Goal: Share content: Share content

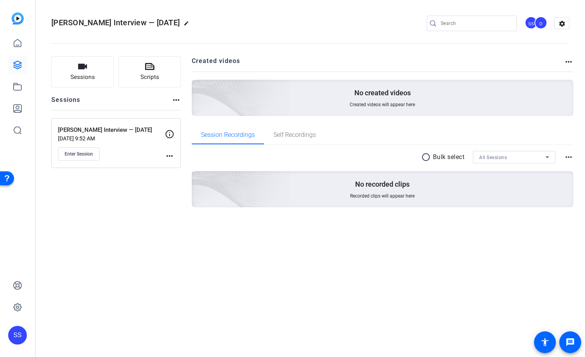
click at [16, 331] on div "SS" at bounding box center [17, 335] width 19 height 19
click at [86, 330] on span at bounding box center [93, 328] width 19 height 19
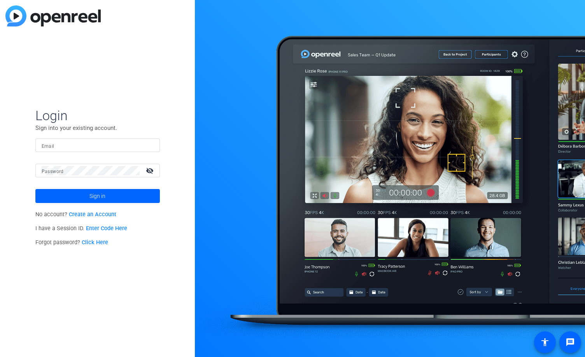
click at [140, 147] on input "Email" at bounding box center [98, 145] width 112 height 9
click at [149, 146] on img at bounding box center [146, 145] width 5 height 9
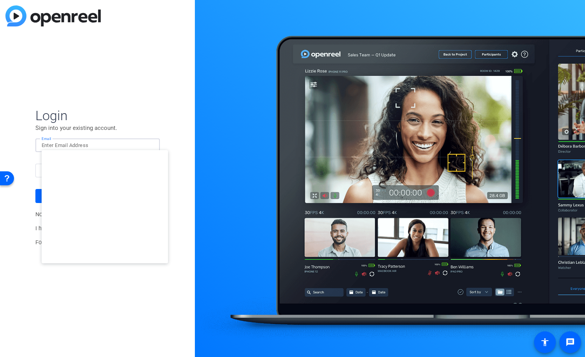
type input "studiosupport+3@openreel.com"
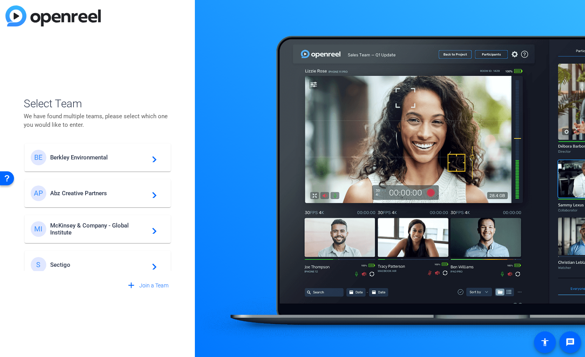
scroll to position [223, 0]
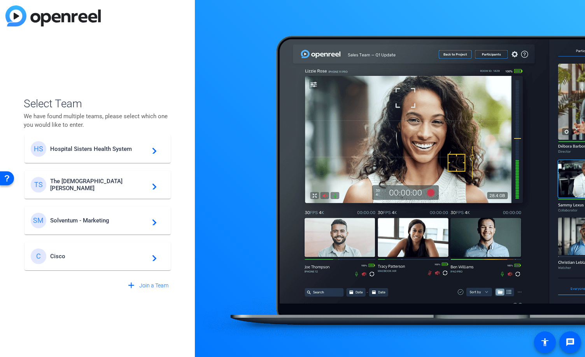
click at [93, 261] on div "C Cisco navigate_next" at bounding box center [98, 257] width 134 height 16
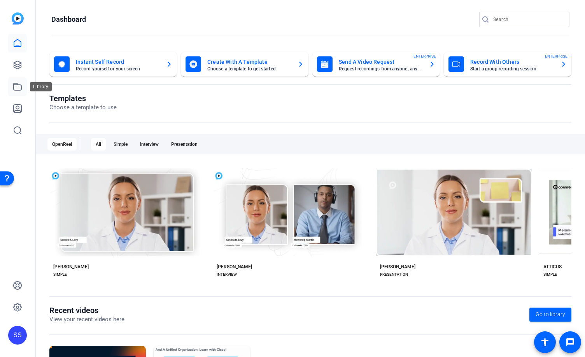
click at [19, 86] on icon at bounding box center [17, 86] width 9 height 9
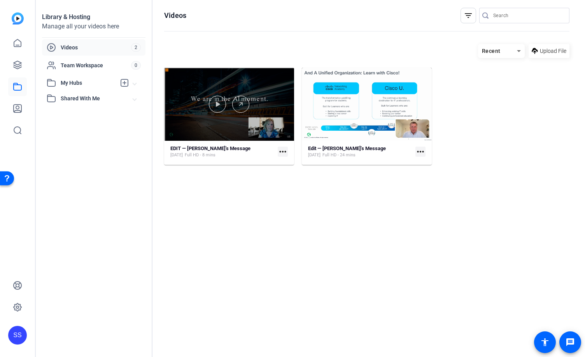
click at [239, 80] on div at bounding box center [229, 104] width 130 height 73
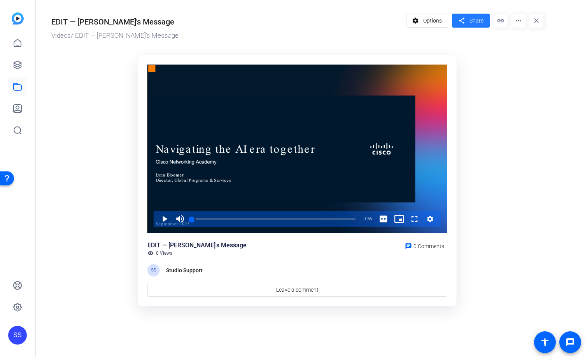
click at [469, 23] on span "Share" at bounding box center [476, 21] width 14 height 8
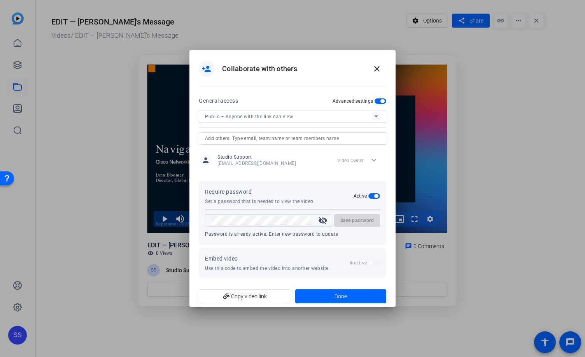
click at [378, 100] on span "button" at bounding box center [381, 100] width 12 height 5
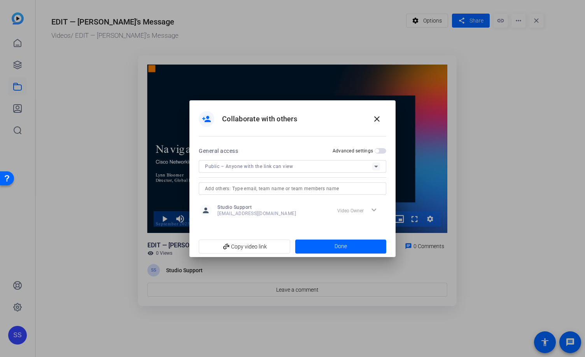
click at [381, 149] on span "button" at bounding box center [381, 150] width 12 height 5
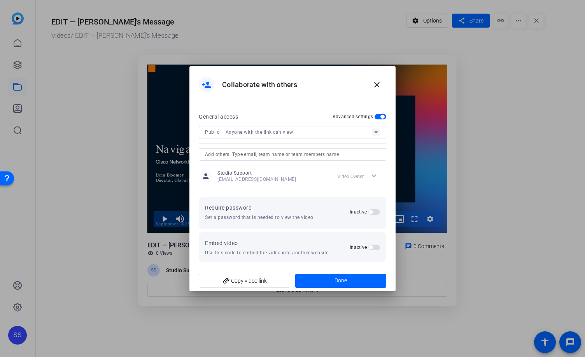
click at [377, 212] on span "button" at bounding box center [374, 211] width 12 height 5
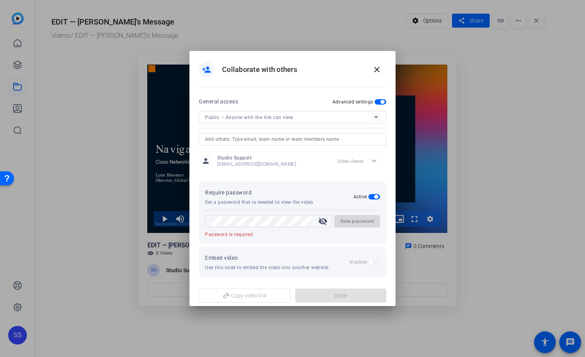
click at [323, 221] on mat-icon "visibility_off" at bounding box center [322, 221] width 19 height 9
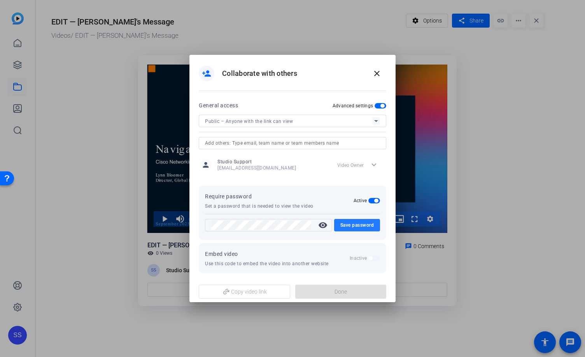
click at [357, 224] on span "Save password" at bounding box center [357, 225] width 34 height 9
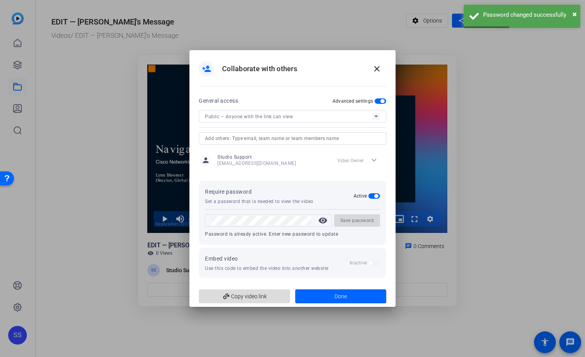
click at [264, 301] on span "add_link Copy video link" at bounding box center [244, 296] width 79 height 15
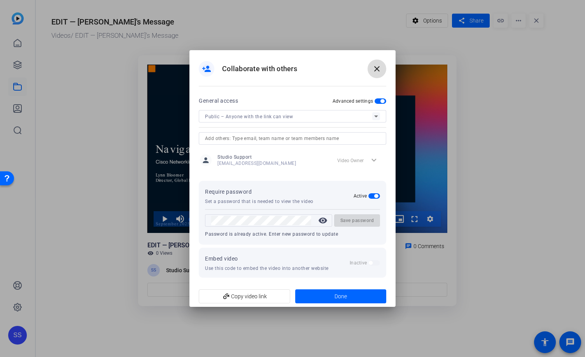
click at [378, 69] on mat-icon "close" at bounding box center [376, 68] width 9 height 9
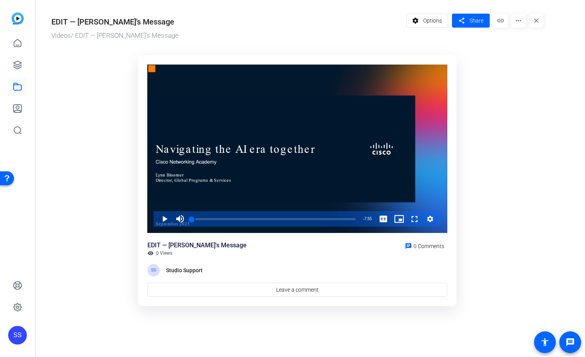
click at [11, 338] on div "SS" at bounding box center [17, 335] width 19 height 19
click at [80, 334] on span at bounding box center [88, 328] width 19 height 19
